Goal: Find specific page/section: Find specific page/section

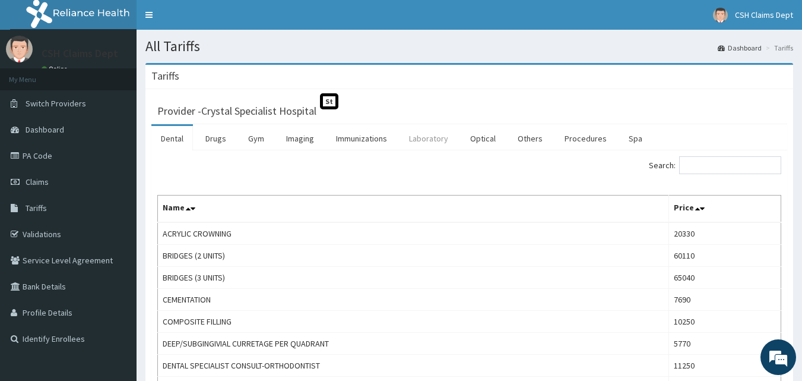
click at [417, 141] on link "Laboratory" at bounding box center [429, 138] width 58 height 25
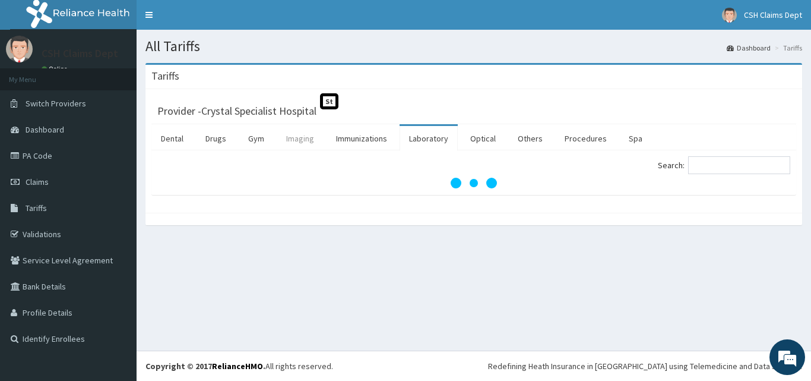
click at [312, 140] on link "Imaging" at bounding box center [300, 138] width 47 height 25
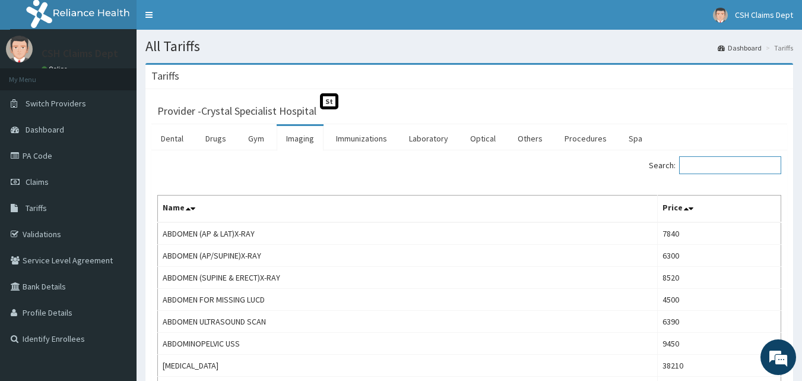
click at [708, 170] on input "Search:" at bounding box center [730, 165] width 102 height 18
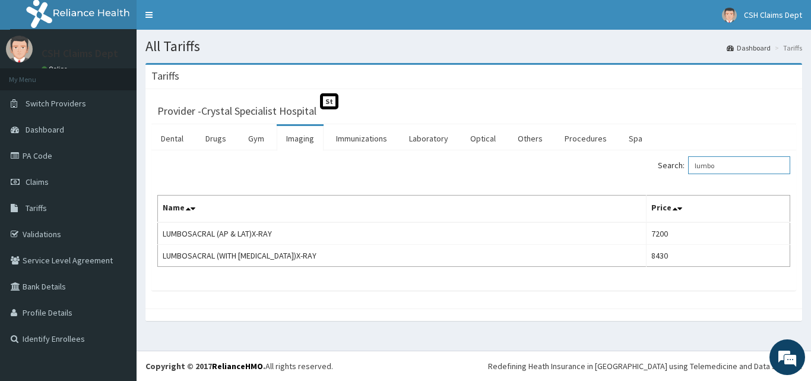
type input "lumbo"
click at [64, 158] on link "PA Code" at bounding box center [68, 156] width 137 height 26
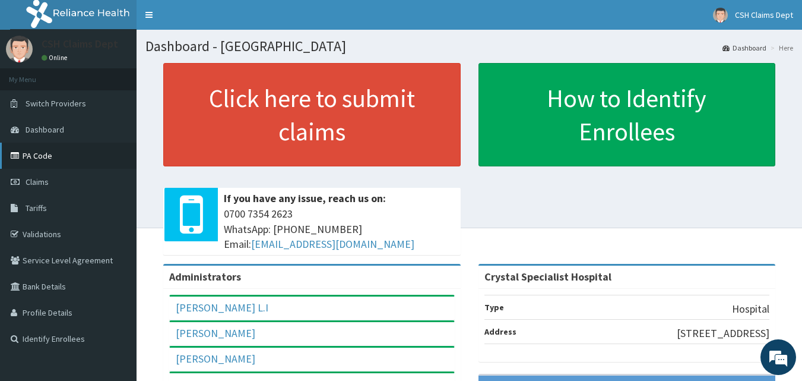
click at [59, 151] on link "PA Code" at bounding box center [68, 156] width 137 height 26
